Goal: Task Accomplishment & Management: Manage account settings

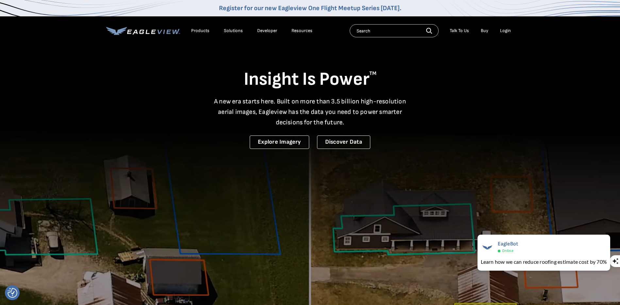
click at [507, 34] on li "Login" at bounding box center [505, 31] width 17 height 10
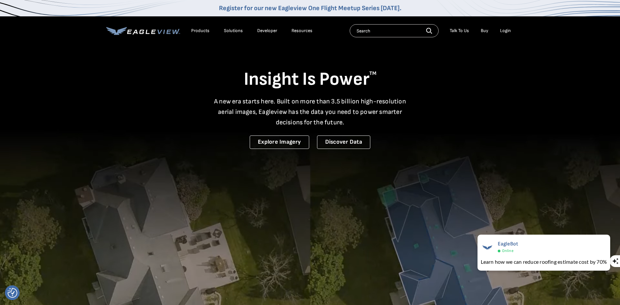
click at [507, 30] on div "Login" at bounding box center [505, 31] width 11 height 6
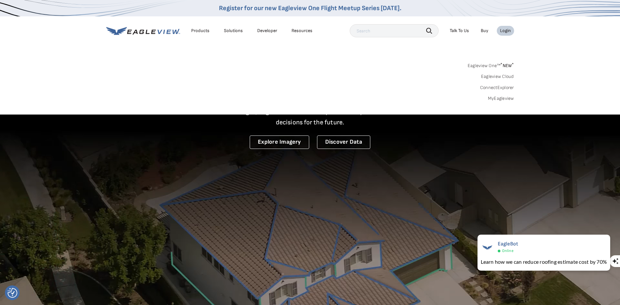
click at [508, 100] on link "MyEagleview" at bounding box center [501, 98] width 26 height 6
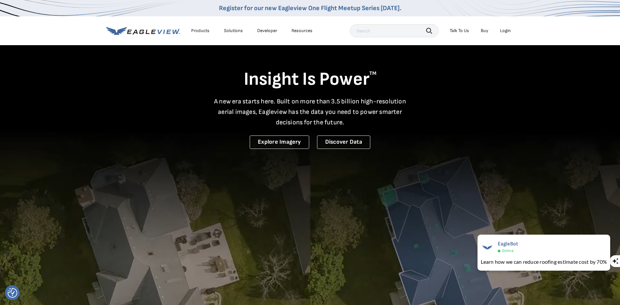
click at [511, 29] on li "Login" at bounding box center [505, 31] width 17 height 10
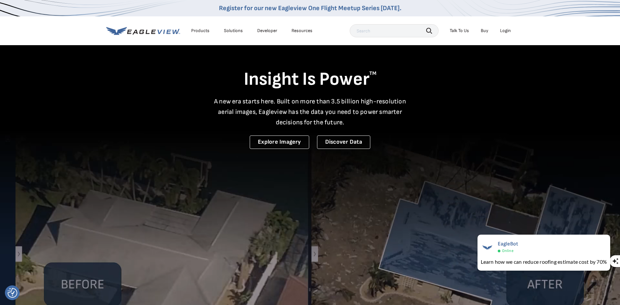
click at [507, 31] on div "Login" at bounding box center [505, 31] width 11 height 6
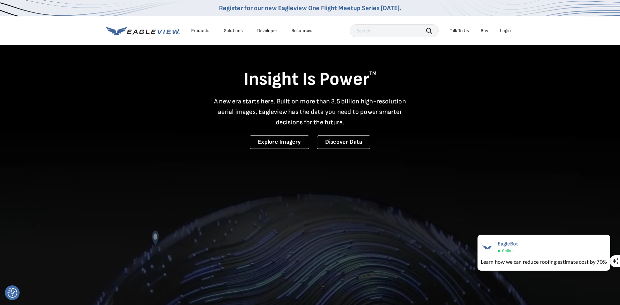
click at [505, 30] on div "Login" at bounding box center [505, 31] width 11 height 6
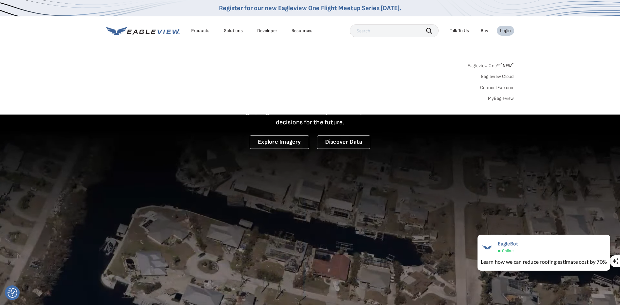
click at [503, 67] on span "* NEW *" at bounding box center [506, 66] width 13 height 6
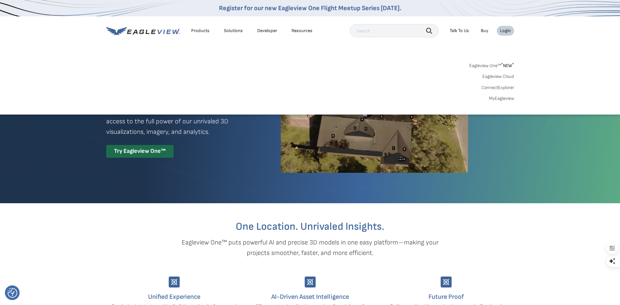
click at [500, 100] on link "MyEagleview" at bounding box center [501, 98] width 25 height 6
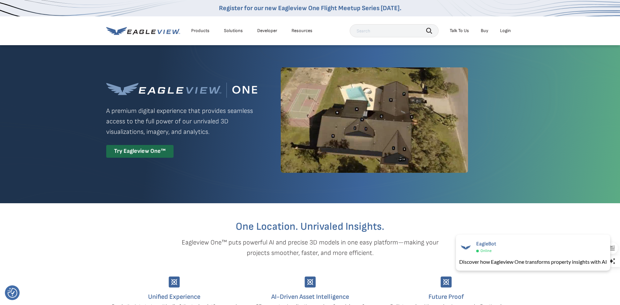
click at [56, 250] on section "One Location. Unrivaled Insights. Eagleview One™ puts powerful AI and precise 3…" at bounding box center [310, 284] width 620 height 163
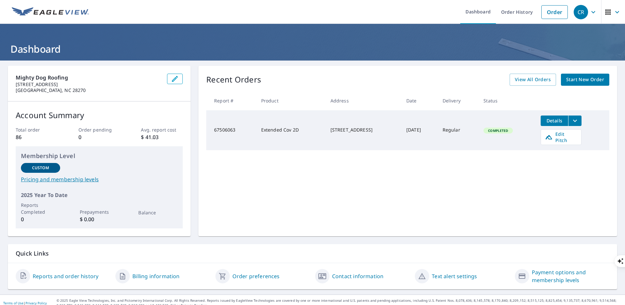
click at [605, 11] on icon "button" at bounding box center [607, 11] width 5 height 5
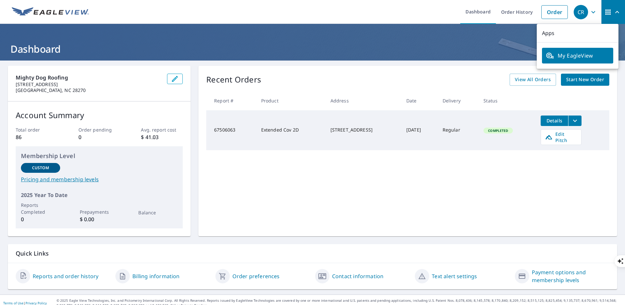
click at [582, 11] on div "CR" at bounding box center [581, 12] width 14 height 14
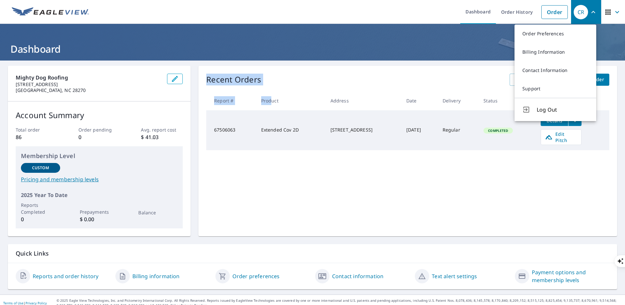
drag, startPoint x: 263, startPoint y: 93, endPoint x: 280, endPoint y: 171, distance: 79.9
click at [280, 171] on div "Recent Orders View All Orders Start New Order Report # Product Address Date Del…" at bounding box center [407, 151] width 419 height 170
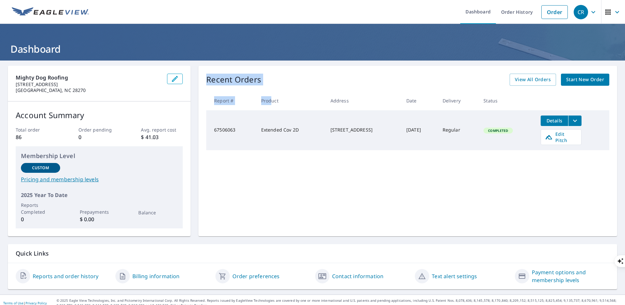
click at [194, 176] on div "Mighty Dog Roofing 7407 Leharne Dr Charlotte, NC 28270 Account Summary Total or…" at bounding box center [312, 151] width 609 height 170
click at [157, 277] on link "Billing information" at bounding box center [155, 276] width 47 height 8
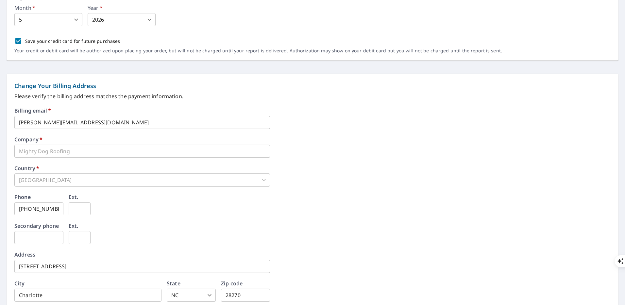
scroll to position [244, 0]
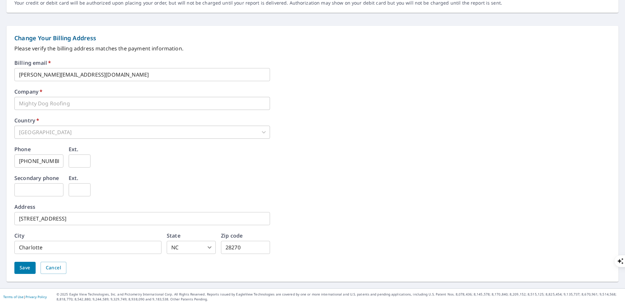
click at [48, 218] on input "7407 Leharne Dr" at bounding box center [142, 218] width 256 height 13
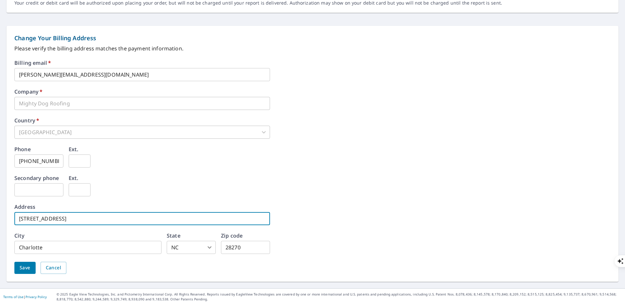
click at [48, 218] on input "7407 Leharne Dr" at bounding box center [142, 218] width 256 height 13
type input "7"
type input "627 Minuet Lane"
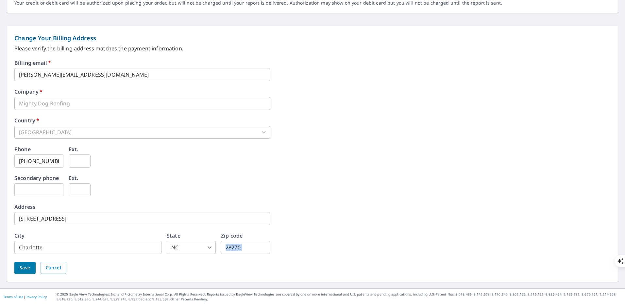
drag, startPoint x: 271, startPoint y: 245, endPoint x: 243, endPoint y: 251, distance: 28.3
click at [243, 251] on div "Billing email   * cricks@mightydogroofing.com ​ Company   * Mighty Dog Roofing …" at bounding box center [312, 170] width 596 height 221
drag, startPoint x: 256, startPoint y: 248, endPoint x: 211, endPoint y: 253, distance: 45.0
click at [211, 253] on div "City Charlotte ​ State NC NC ​ Zip code 28270 ​" at bounding box center [142, 243] width 256 height 21
type input "28273"
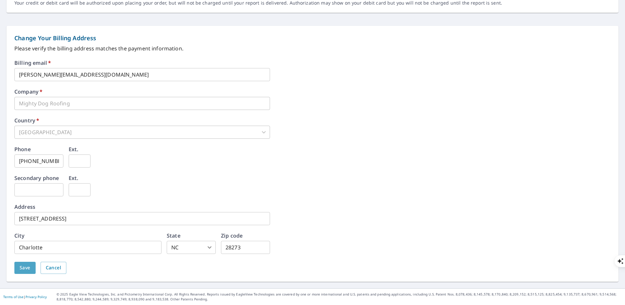
click at [20, 264] on span "Save" at bounding box center [25, 267] width 11 height 8
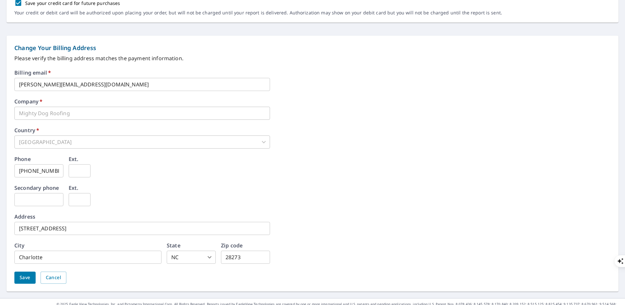
scroll to position [260, 0]
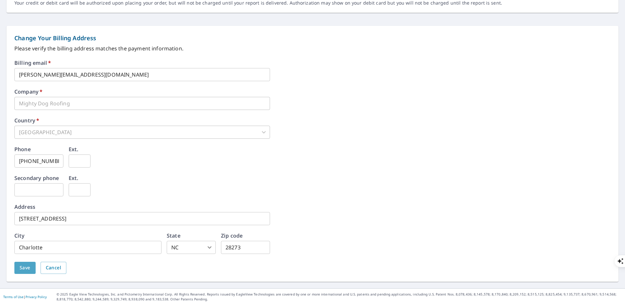
click at [30, 269] on span "Save" at bounding box center [25, 267] width 11 height 8
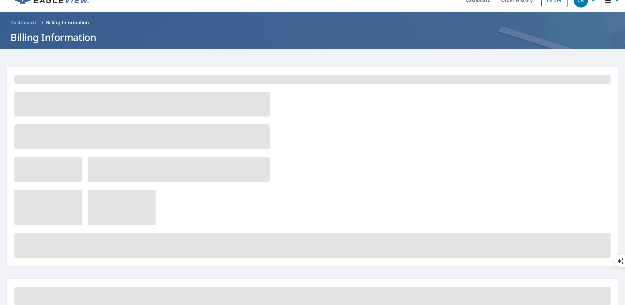
scroll to position [0, 0]
